Goal: Check status

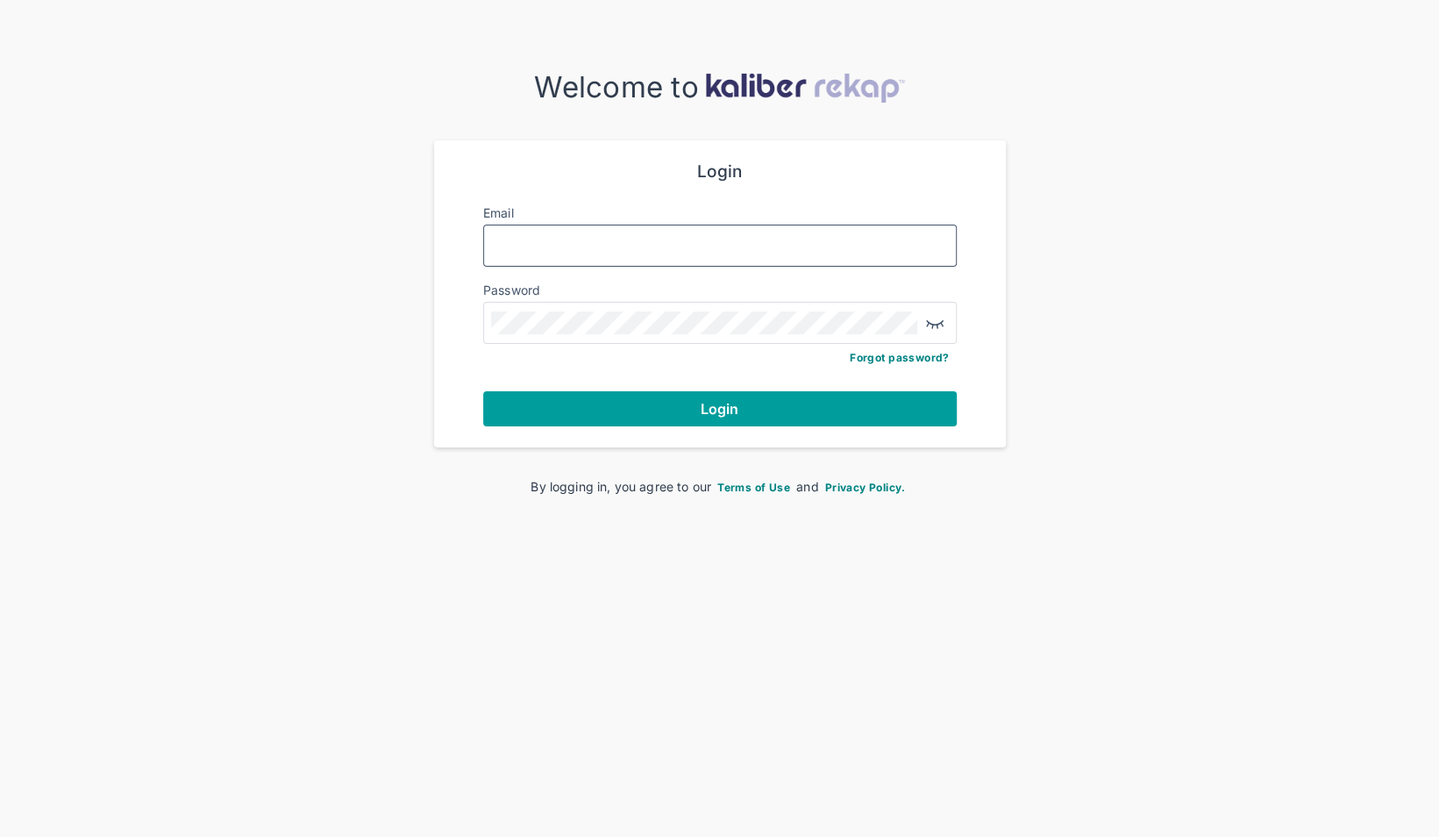
type input "**********"
click at [669, 396] on button "Login" at bounding box center [720, 408] width 474 height 35
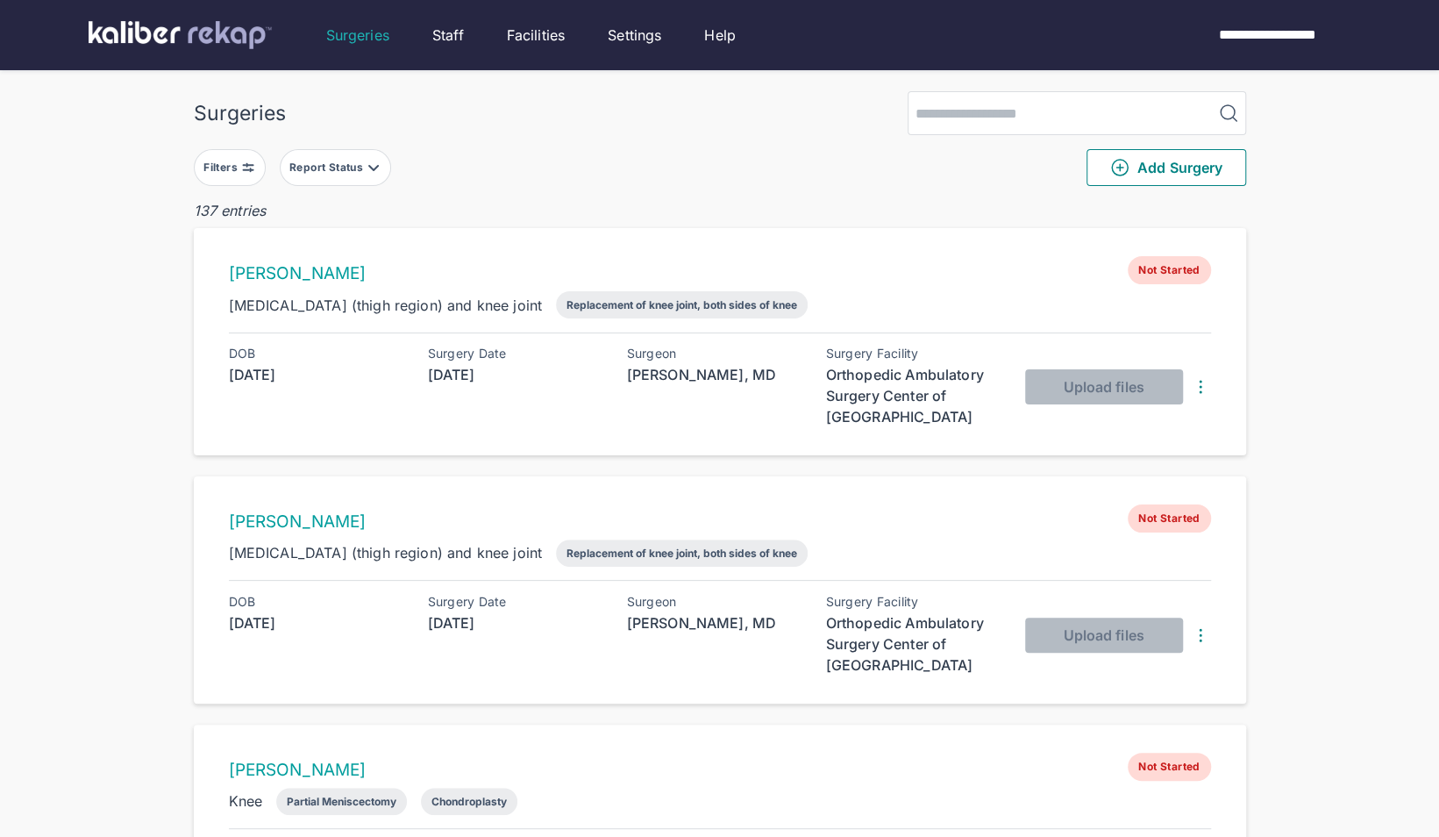
click at [339, 179] on button "Report Status" at bounding box center [335, 167] width 111 height 37
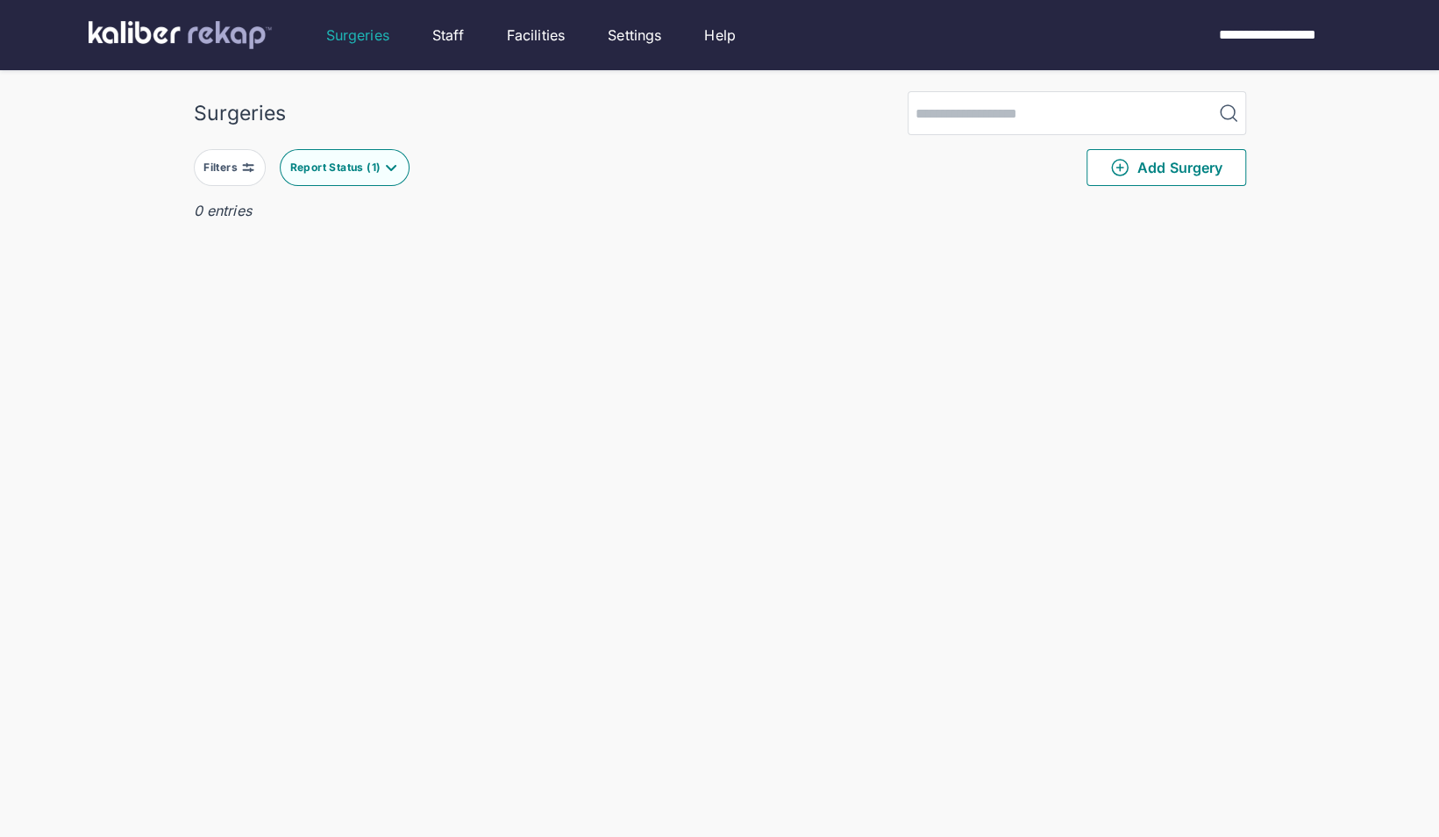
click at [92, 269] on div "Surgeries Filters Report Status ( 1 ) Add Surgery 0 entries Delete Surgery? The…" at bounding box center [719, 453] width 1439 height 907
